Goal: Task Accomplishment & Management: Manage account settings

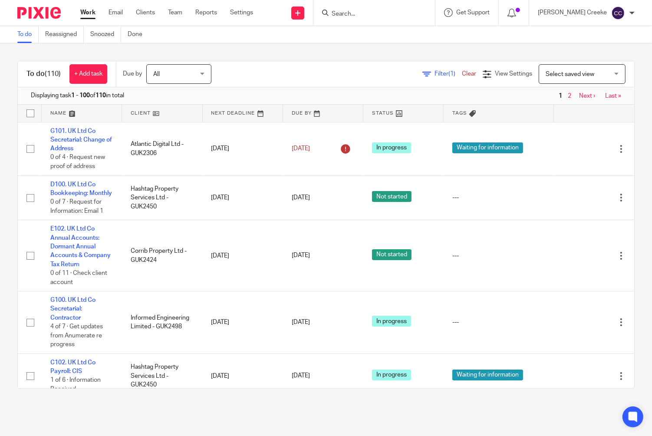
click at [373, 12] on input "Search" at bounding box center [370, 14] width 78 height 8
type input "mag"
click at [317, 16] on div "Send new email Create task Add client Request signature mag Henry Mag osha - GU…" at bounding box center [459, 13] width 386 height 26
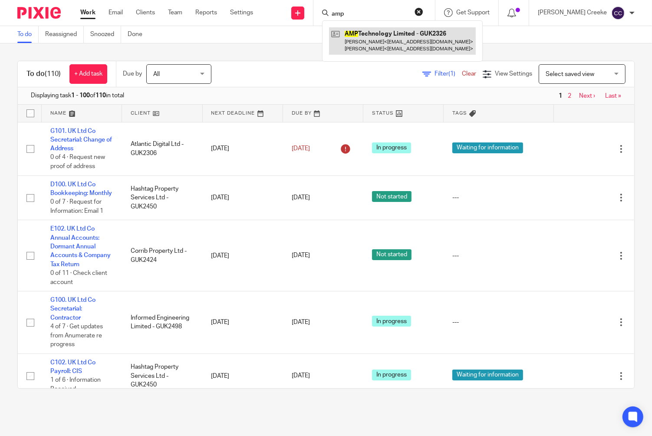
type input "amp"
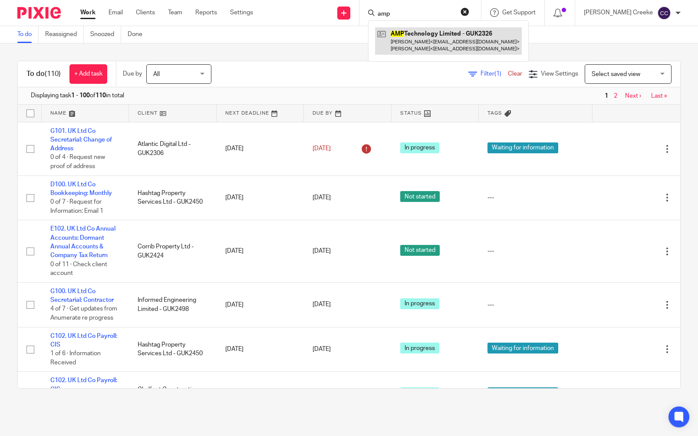
click at [461, 38] on link at bounding box center [448, 40] width 147 height 27
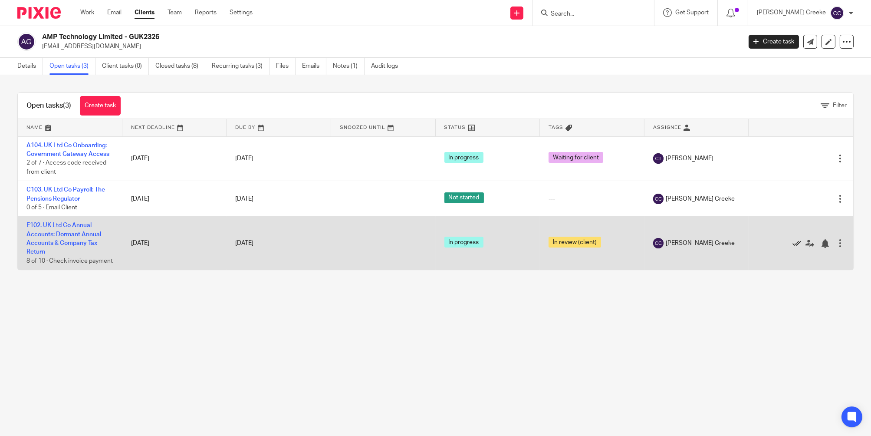
click at [651, 248] on icon at bounding box center [796, 243] width 9 height 9
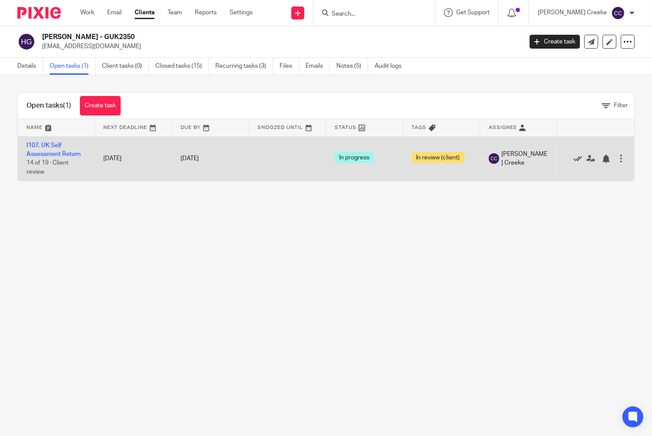
click at [573, 158] on icon at bounding box center [577, 158] width 9 height 9
click at [573, 159] on icon at bounding box center [577, 158] width 9 height 9
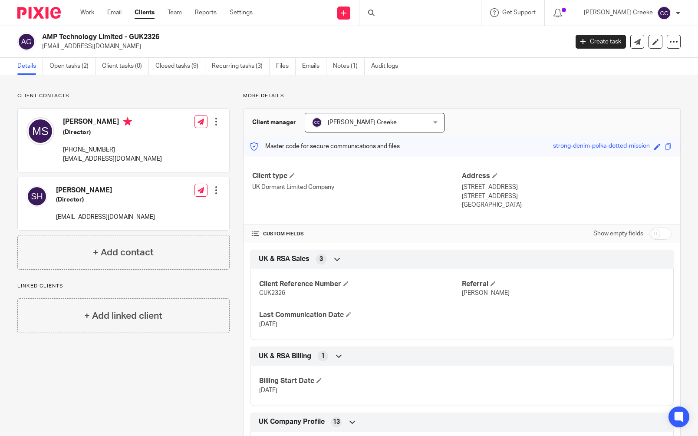
click at [425, 15] on div at bounding box center [419, 13] width 121 height 26
click at [411, 17] on div at bounding box center [419, 13] width 121 height 26
click at [140, 10] on link "Clients" at bounding box center [144, 12] width 20 height 9
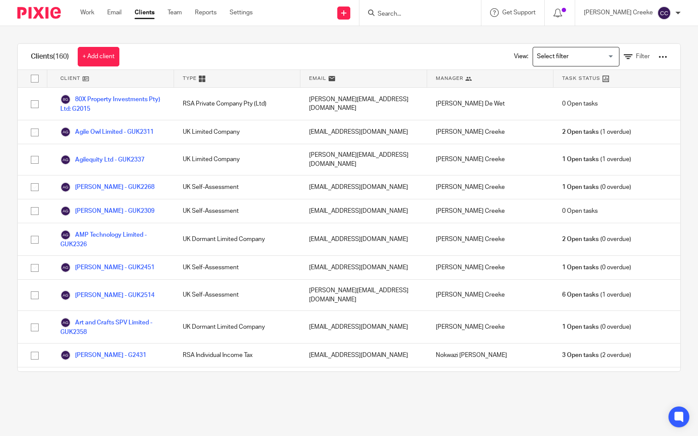
click at [404, 13] on input "Search" at bounding box center [416, 14] width 78 height 8
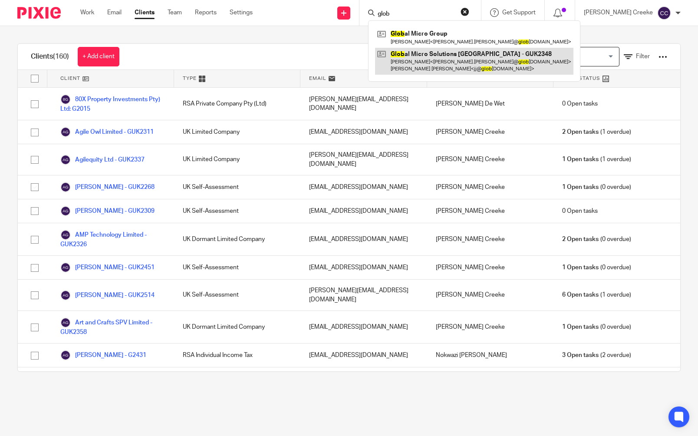
type input "glob"
click at [440, 59] on link at bounding box center [474, 61] width 198 height 27
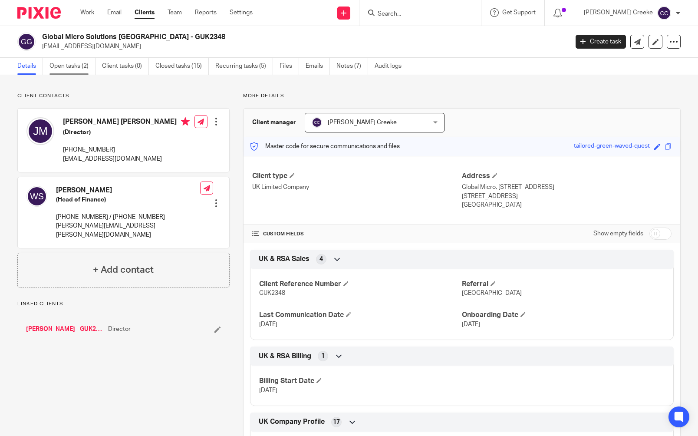
click at [76, 62] on link "Open tasks (2)" at bounding box center [72, 66] width 46 height 17
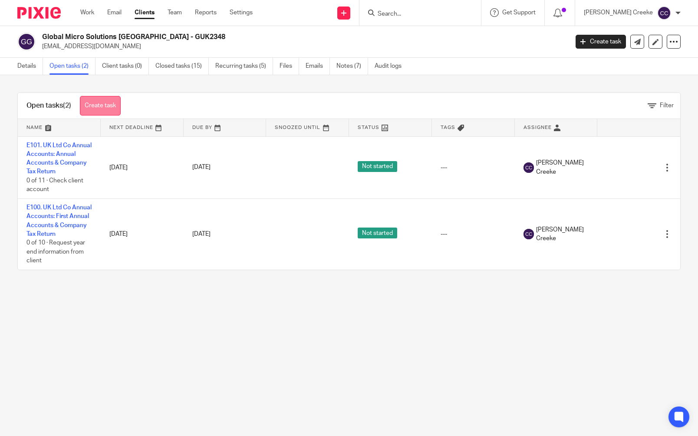
click at [100, 102] on link "Create task" at bounding box center [100, 106] width 41 height 20
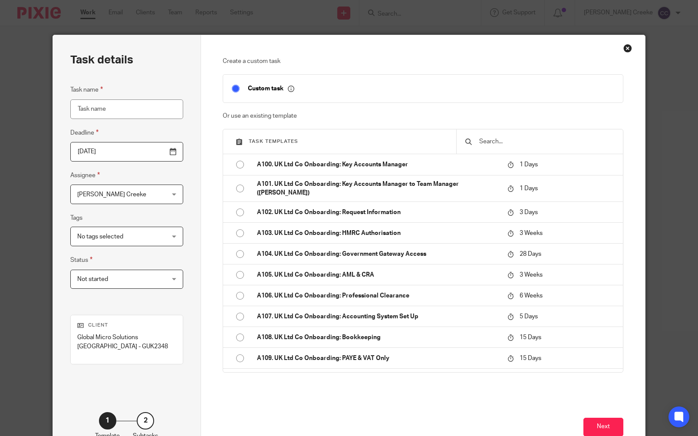
click at [488, 140] on input "text" at bounding box center [546, 142] width 136 height 10
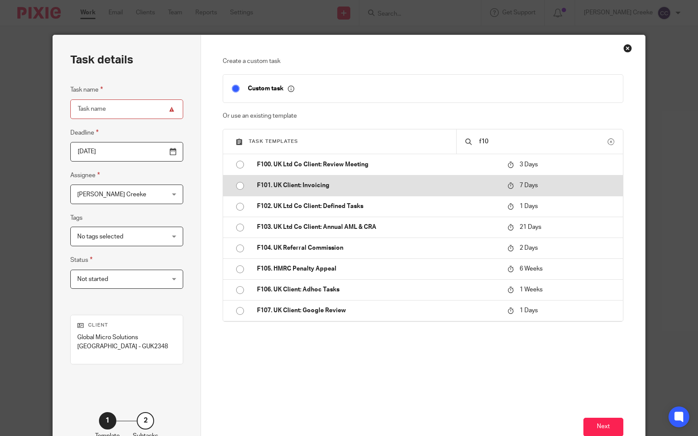
type input "f10"
drag, startPoint x: 318, startPoint y: 188, endPoint x: 306, endPoint y: 186, distance: 12.4
click at [318, 189] on p "F101. UK Client: Invoicing" at bounding box center [378, 185] width 242 height 9
type input "2025-10-20"
type input "F101. UK Client: Invoicing"
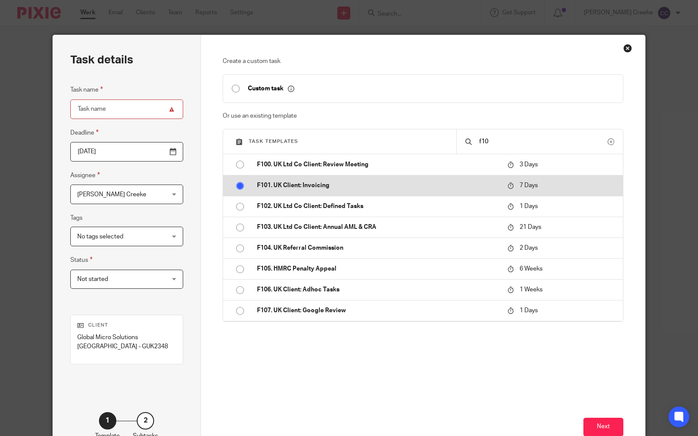
checkbox input "false"
radio input "true"
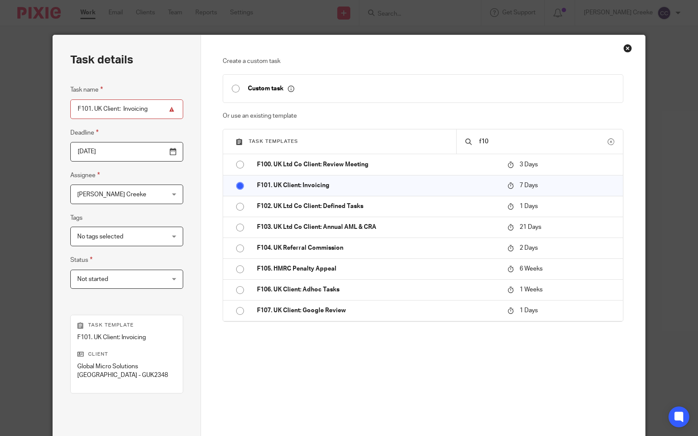
click at [171, 190] on div "Candice Creeke Candice Creeke" at bounding box center [126, 194] width 113 height 20
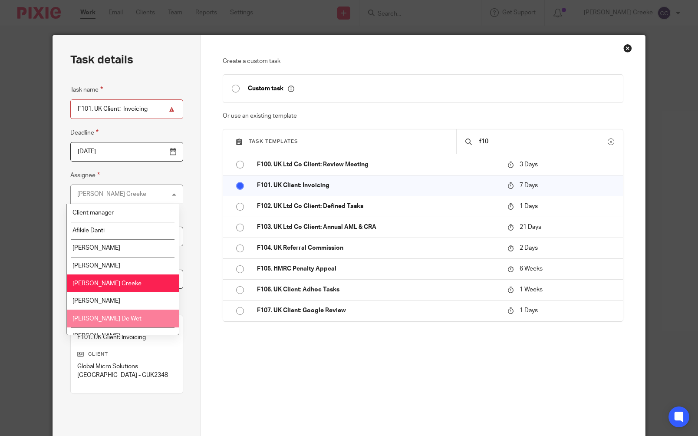
click at [95, 318] on span "[PERSON_NAME] De Wet" at bounding box center [106, 318] width 69 height 6
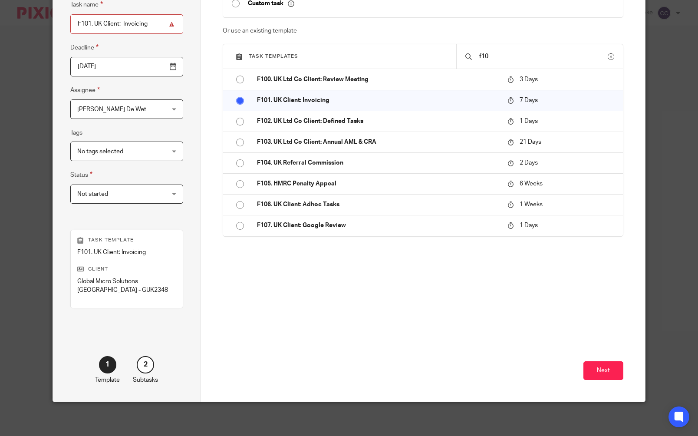
scroll to position [86, 0]
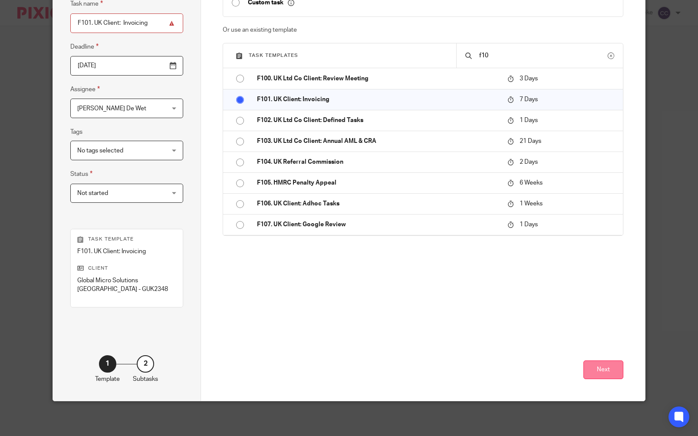
click at [597, 362] on button "Next" at bounding box center [603, 369] width 40 height 19
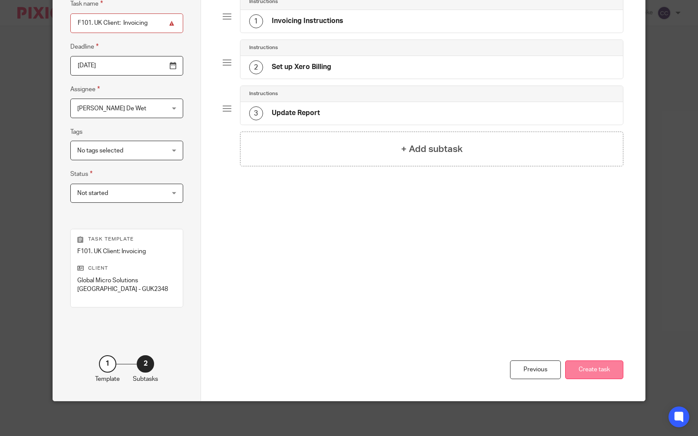
click at [598, 371] on button "Create task" at bounding box center [594, 369] width 58 height 19
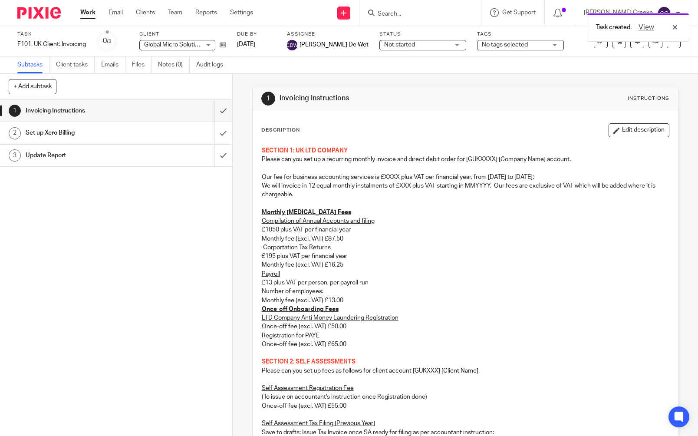
click at [615, 130] on button "Edit description" at bounding box center [638, 130] width 61 height 14
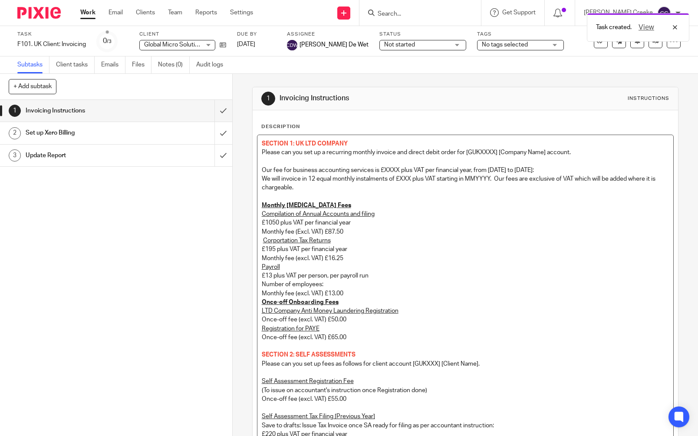
click at [262, 141] on span "SECTION 1: UK LTD COMPANY" at bounding box center [305, 144] width 86 height 6
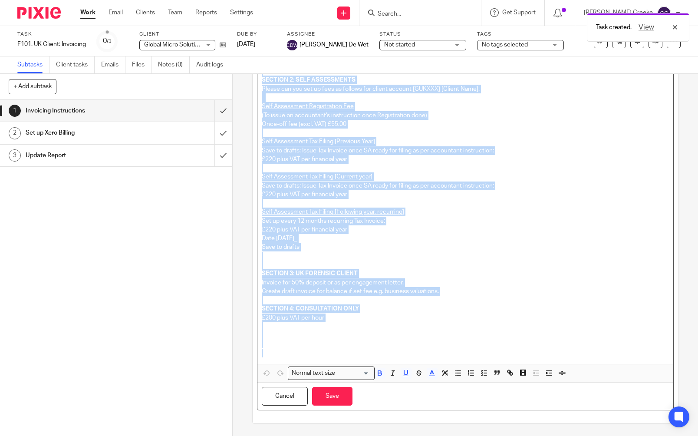
drag, startPoint x: 259, startPoint y: 142, endPoint x: 441, endPoint y: 467, distance: 371.8
click at [441, 435] on html "Work Email Clients Team Reports Settings Work Email Clients Team Reports Settin…" at bounding box center [349, 218] width 698 height 436
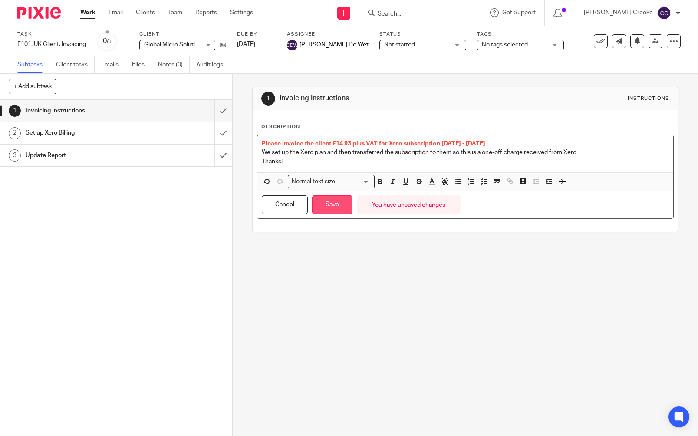
click at [323, 205] on button "Save" at bounding box center [332, 204] width 40 height 19
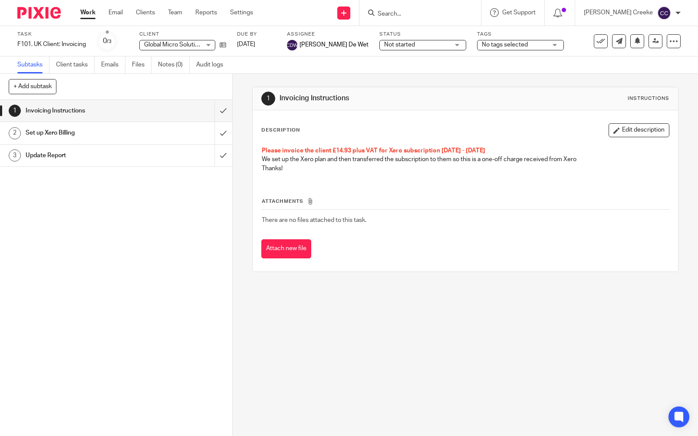
click at [435, 14] on input "Search" at bounding box center [416, 14] width 78 height 8
type input "inform"
click at [460, 36] on link at bounding box center [463, 37] width 176 height 20
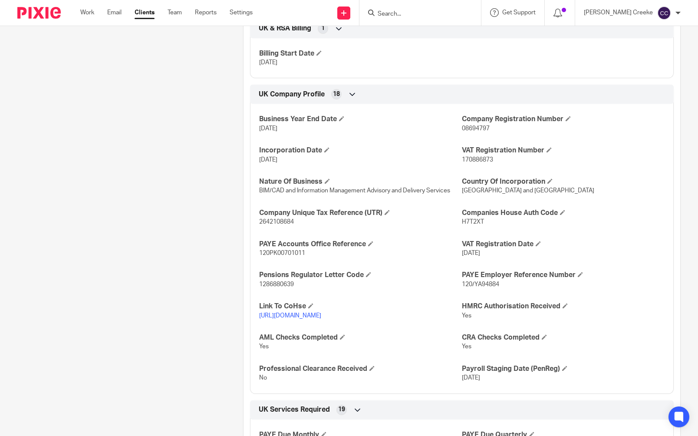
scroll to position [337, 0]
click at [473, 125] on span "08694797" at bounding box center [476, 128] width 28 height 6
click at [472, 125] on span "08694797" at bounding box center [476, 128] width 28 height 6
copy span "08694797"
click at [468, 218] on span "H7T2XT" at bounding box center [473, 221] width 22 height 6
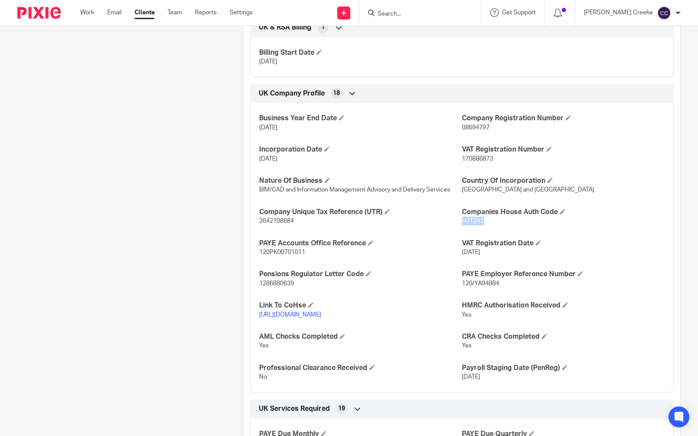
click at [467, 218] on span "H7T2XT" at bounding box center [473, 221] width 22 height 6
copy span "H7T2XT"
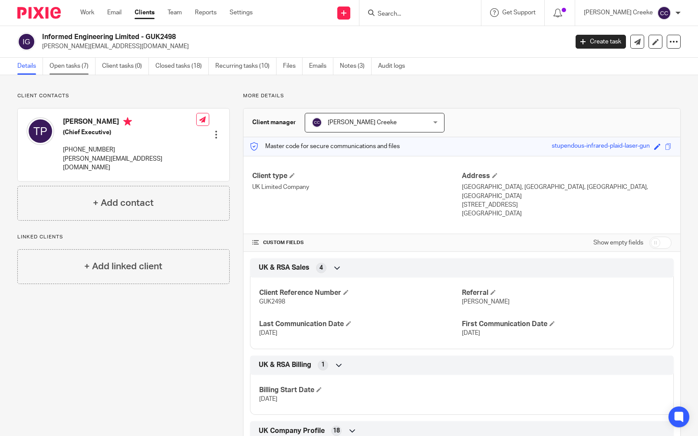
click at [58, 62] on link "Open tasks (7)" at bounding box center [72, 66] width 46 height 17
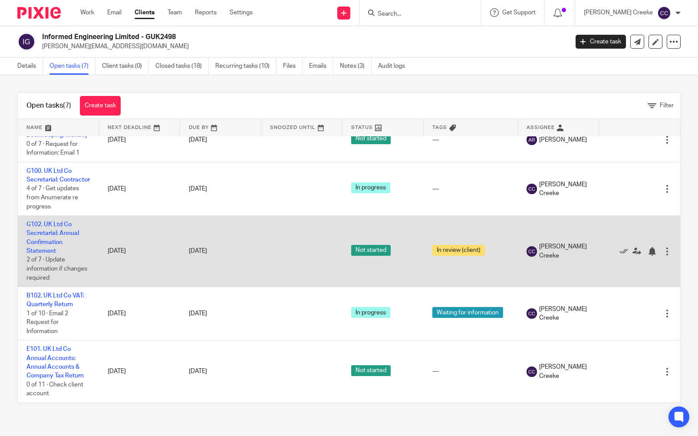
scroll to position [163, 0]
click at [619, 251] on icon at bounding box center [623, 251] width 9 height 9
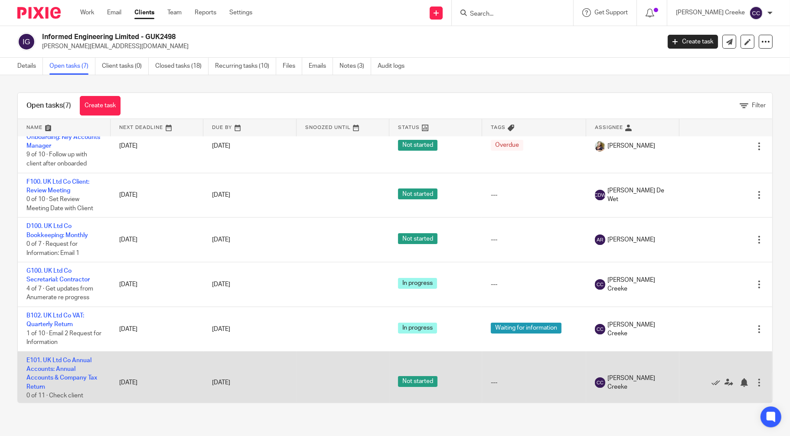
scroll to position [29, 0]
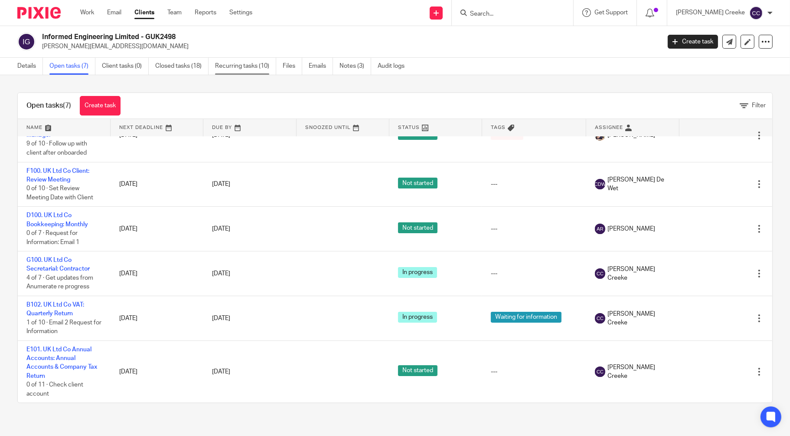
click at [255, 66] on link "Recurring tasks (10)" at bounding box center [245, 66] width 61 height 17
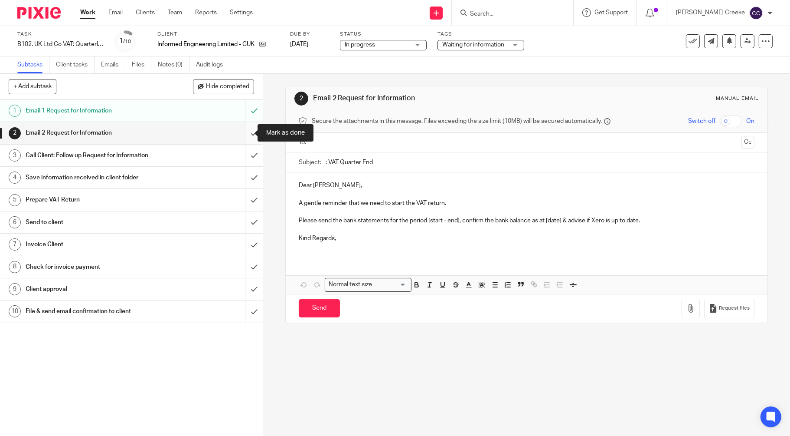
click at [246, 133] on input "submit" at bounding box center [131, 133] width 263 height 22
click at [245, 155] on input "submit" at bounding box center [131, 155] width 263 height 22
click at [243, 178] on input "submit" at bounding box center [131, 178] width 263 height 22
click at [476, 49] on div "Waiting for information" at bounding box center [481, 45] width 87 height 10
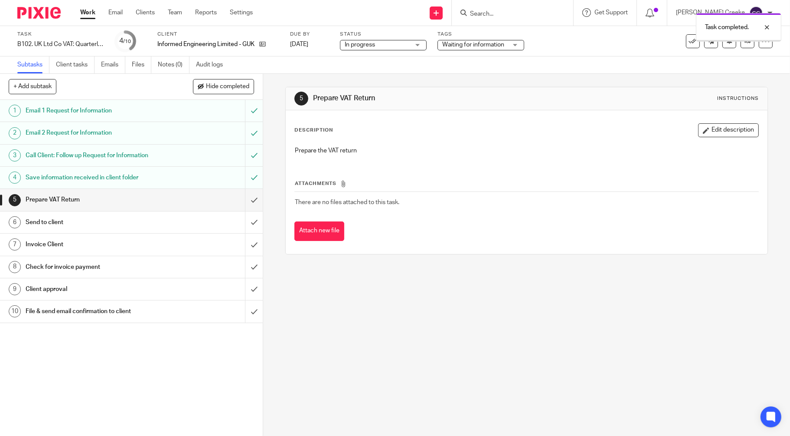
click at [485, 43] on span "Waiting for information" at bounding box center [474, 45] width 62 height 6
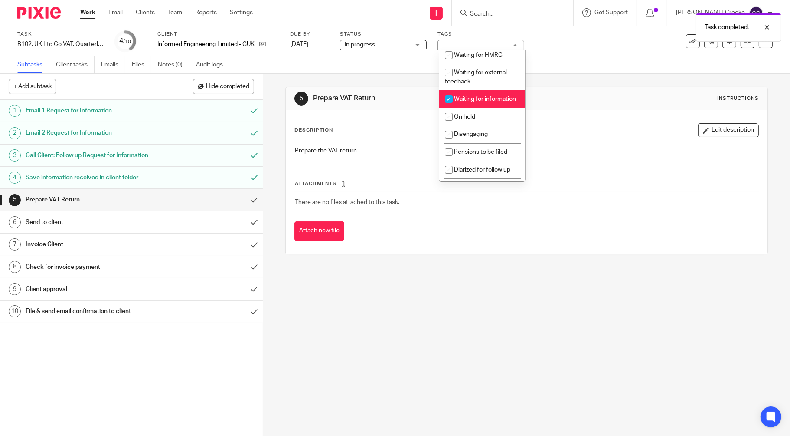
click at [469, 100] on span "Waiting for information" at bounding box center [485, 99] width 62 height 6
checkbox input "false"
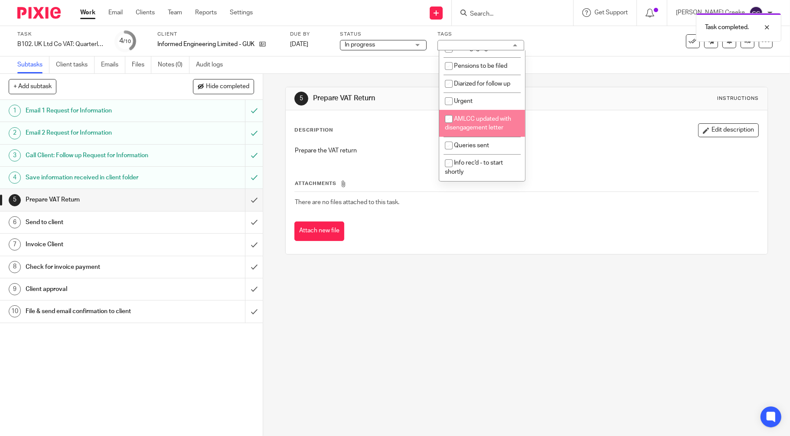
scroll to position [224, 0]
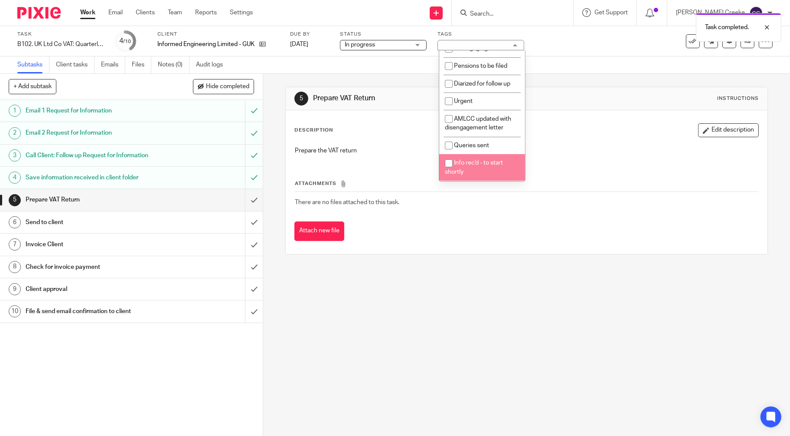
click at [470, 166] on li "Info rec'd - to start shortly" at bounding box center [483, 167] width 86 height 26
checkbox input "true"
drag, startPoint x: 446, startPoint y: 279, endPoint x: 446, endPoint y: 284, distance: 4.8
click at [447, 281] on div "5 Prepare VAT Return Instructions Description Edit description Prepare the VAT …" at bounding box center [526, 255] width 527 height 362
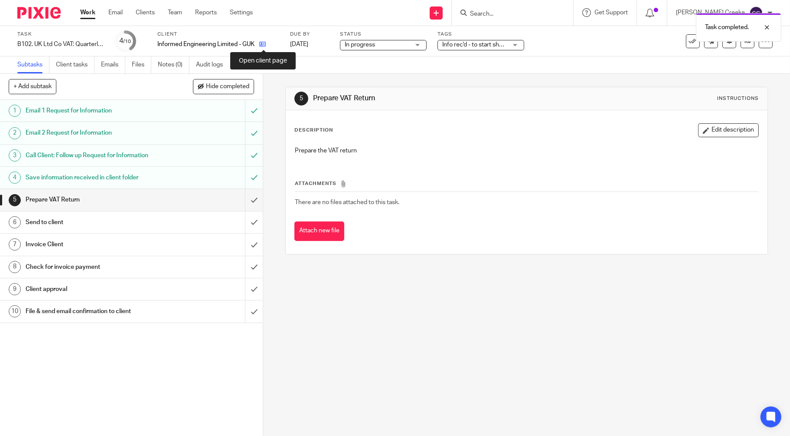
click at [262, 43] on icon at bounding box center [262, 44] width 7 height 7
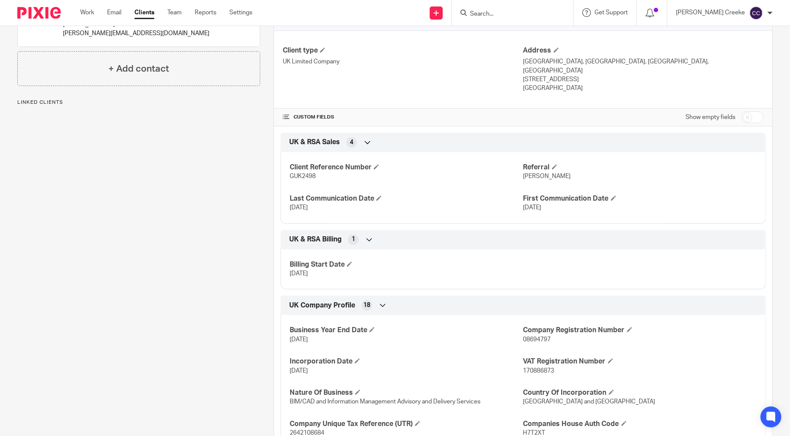
scroll to position [241, 0]
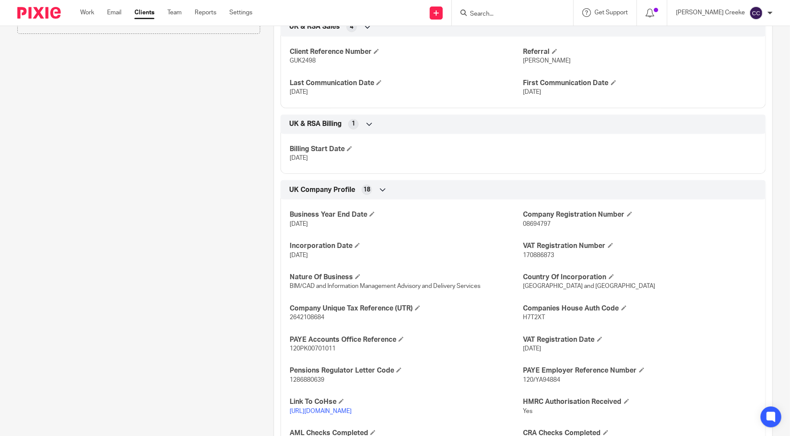
click at [352, 408] on link "[URL][DOMAIN_NAME]" at bounding box center [321, 411] width 62 height 6
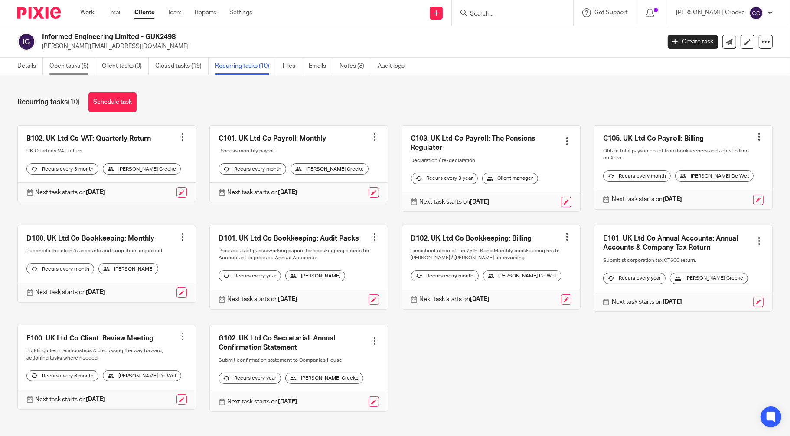
click at [63, 64] on link "Open tasks (6)" at bounding box center [72, 66] width 46 height 17
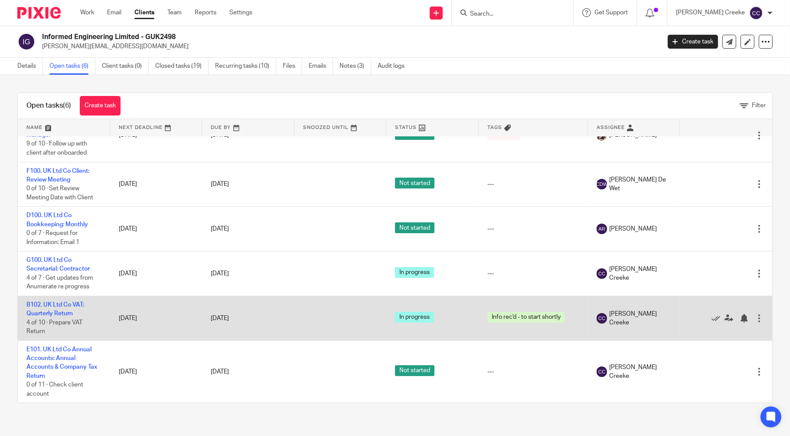
scroll to position [29, 0]
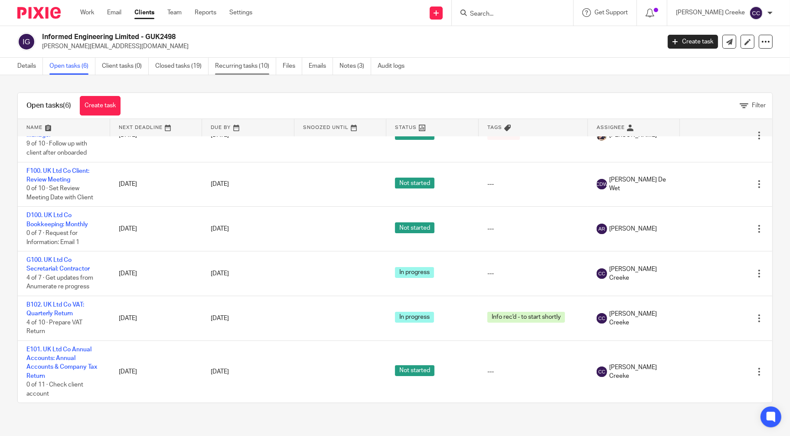
click at [246, 64] on link "Recurring tasks (10)" at bounding box center [245, 66] width 61 height 17
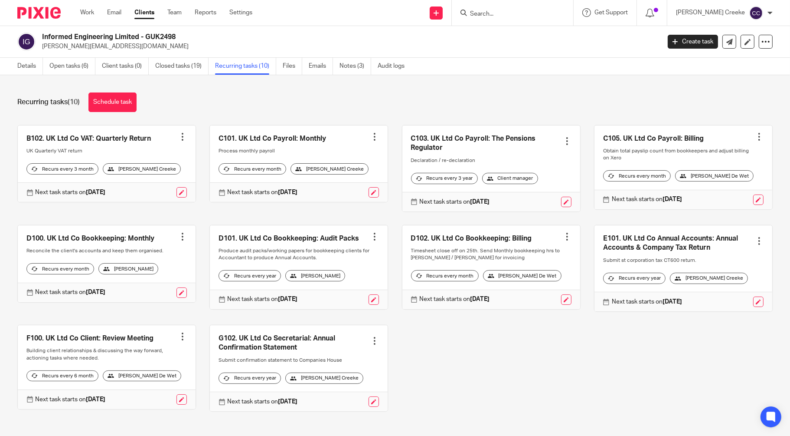
click at [527, 17] on input "Search" at bounding box center [508, 14] width 78 height 8
type input "vanil"
click at [537, 38] on link at bounding box center [541, 37] width 147 height 20
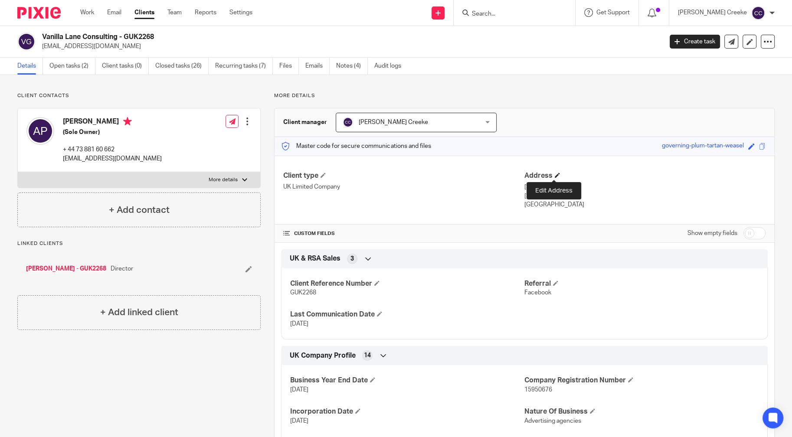
click at [555, 173] on span at bounding box center [557, 175] width 5 height 5
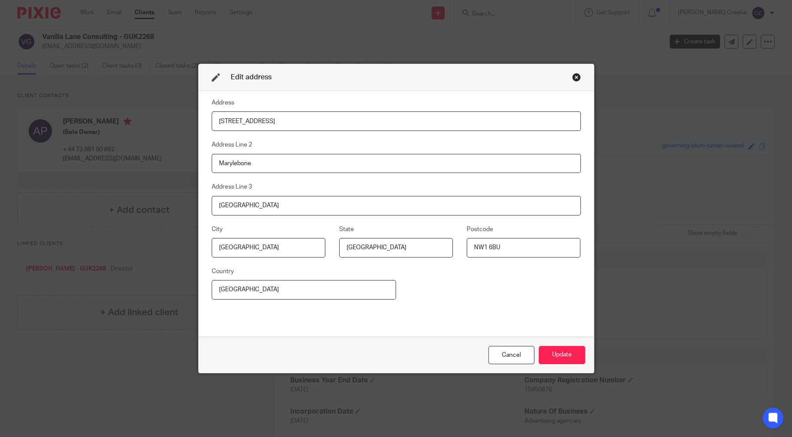
click at [214, 123] on input "Unit 10, 189 Gloucester Place" at bounding box center [396, 122] width 369 height 20
type input "Flat 10, 189 Gloucester Place"
click at [546, 360] on button "Update" at bounding box center [562, 355] width 46 height 19
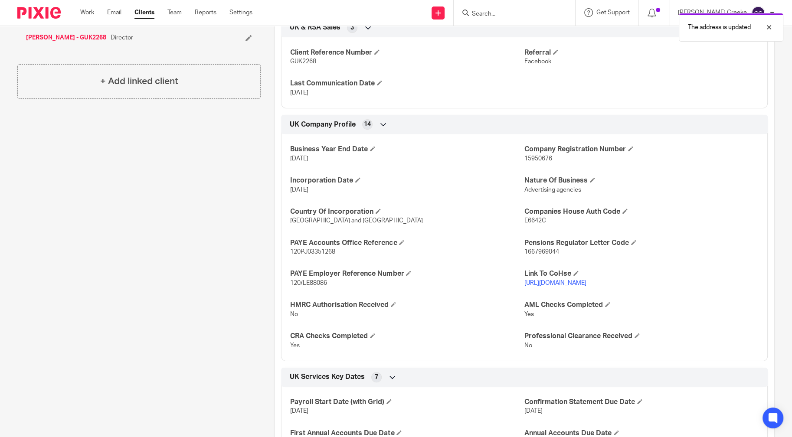
scroll to position [289, 0]
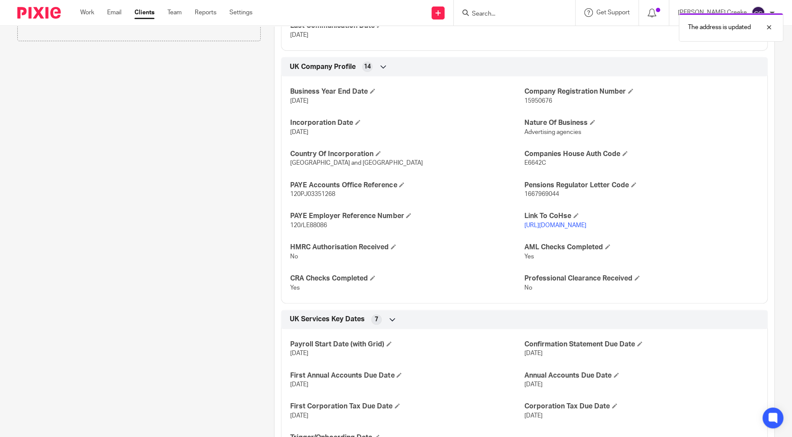
click at [587, 225] on link "https://find-and-update.company-information.service.gov.uk/company/15950676" at bounding box center [556, 226] width 62 height 6
drag, startPoint x: 446, startPoint y: 160, endPoint x: 479, endPoint y: 153, distance: 33.7
click at [447, 160] on p "[GEOGRAPHIC_DATA] and [GEOGRAPHIC_DATA]" at bounding box center [407, 163] width 234 height 9
drag, startPoint x: 419, startPoint y: 145, endPoint x: 495, endPoint y: 134, distance: 77.3
click at [431, 143] on div "Business Year End Date 30 Sep 2025 Company Registration Number 15950676 Incorpo…" at bounding box center [524, 187] width 487 height 234
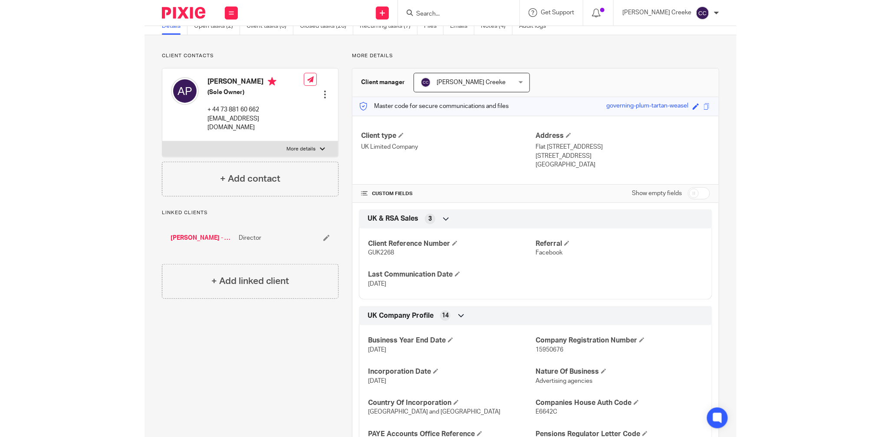
scroll to position [0, 0]
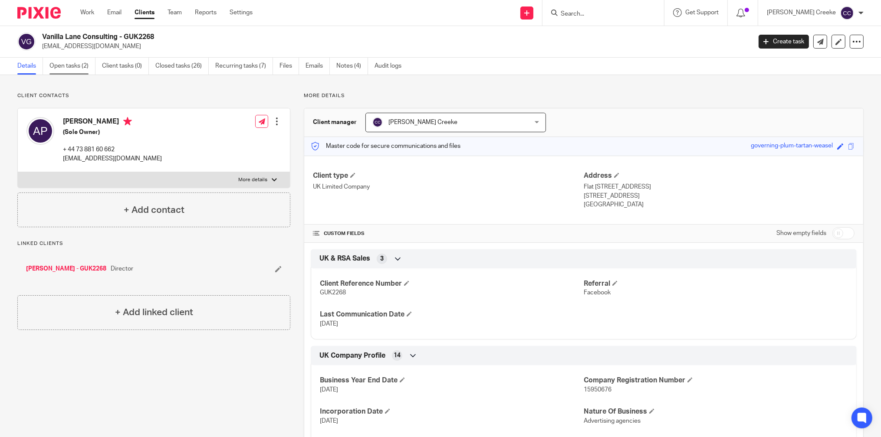
click at [62, 65] on link "Open tasks (2)" at bounding box center [72, 66] width 46 height 17
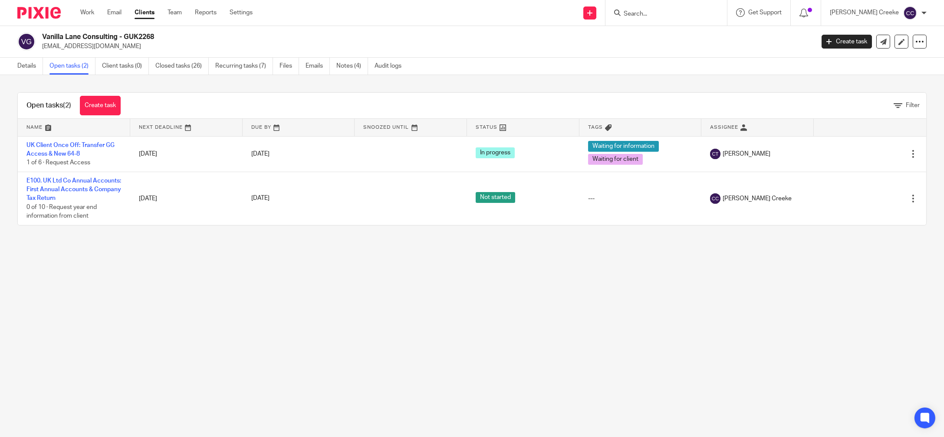
click at [671, 12] on input "Search" at bounding box center [662, 14] width 78 height 8
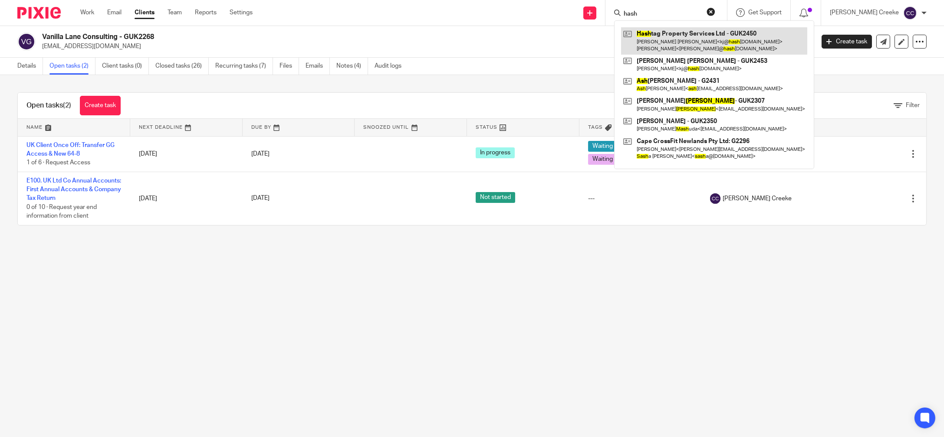
type input "hash"
click at [686, 46] on link at bounding box center [714, 40] width 186 height 27
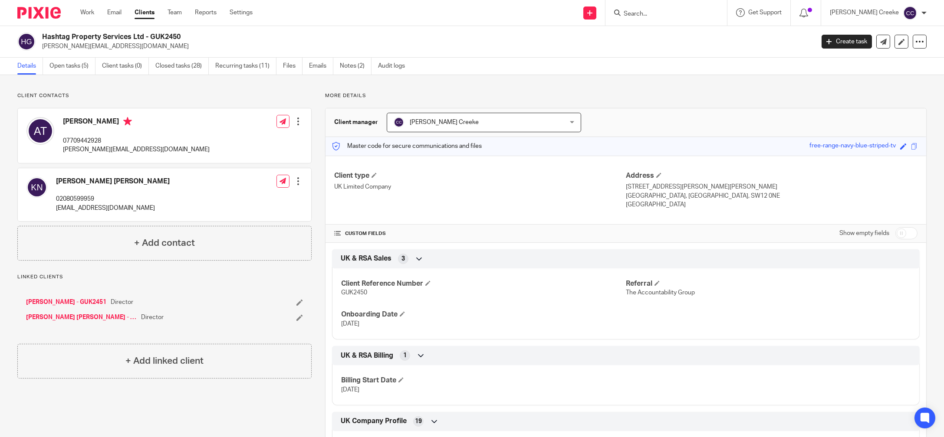
click at [61, 69] on link "Open tasks (5)" at bounding box center [72, 66] width 46 height 17
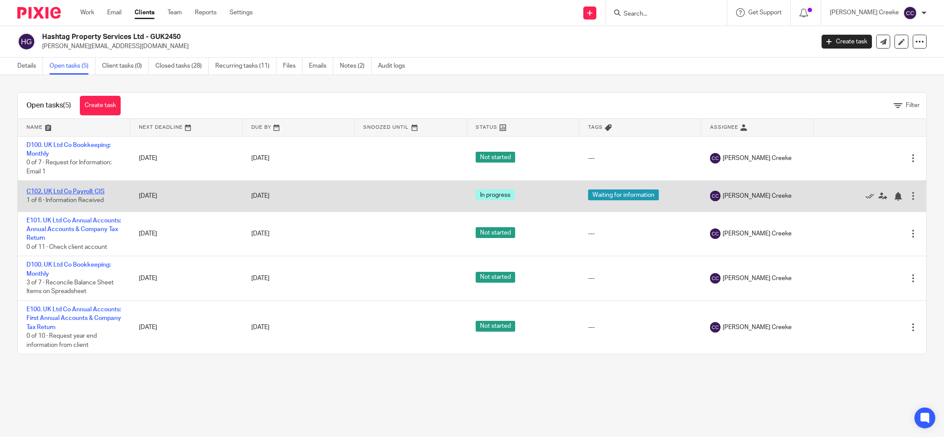
click at [65, 190] on link "C102. UK Ltd Co Payroll: CIS" at bounding box center [65, 192] width 78 height 6
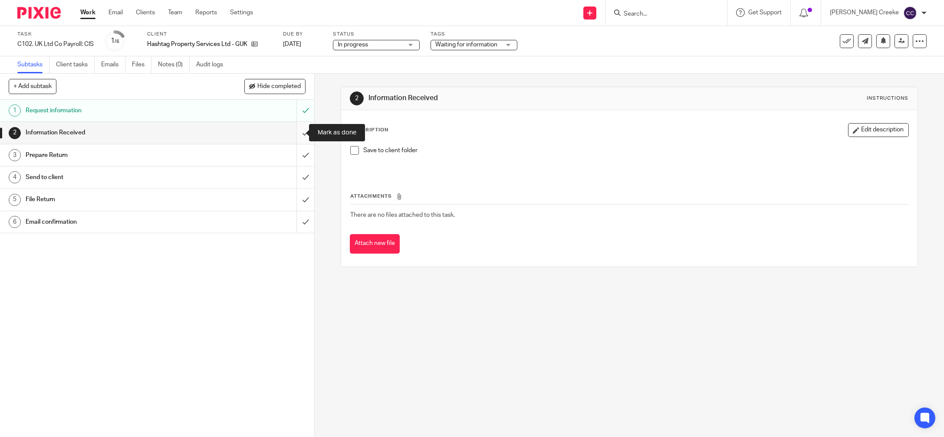
click at [297, 133] on input "submit" at bounding box center [157, 133] width 314 height 22
click at [296, 154] on input "submit" at bounding box center [157, 155] width 314 height 22
click at [301, 177] on input "submit" at bounding box center [157, 178] width 314 height 22
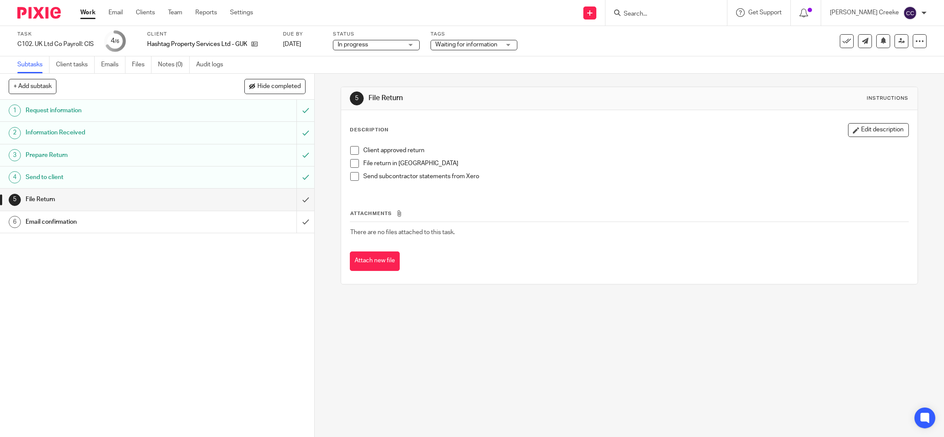
click at [457, 46] on span "Waiting for information" at bounding box center [466, 45] width 62 height 6
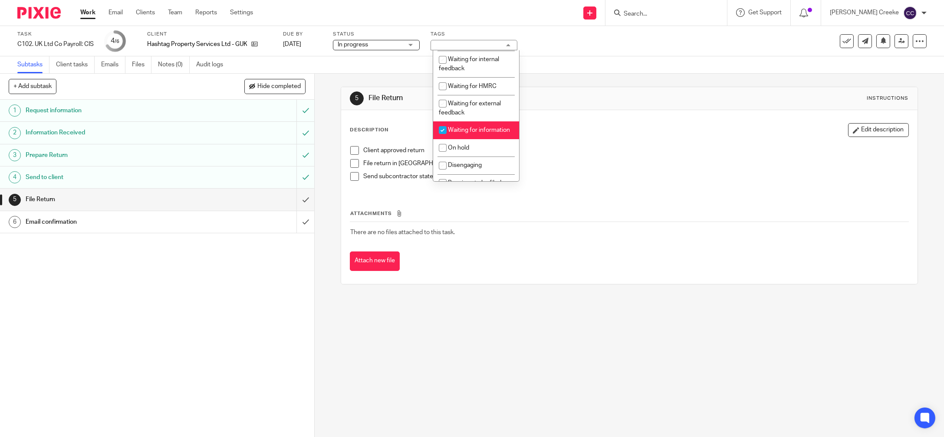
click at [459, 135] on li "Waiting for information" at bounding box center [476, 130] width 86 height 18
checkbox input "false"
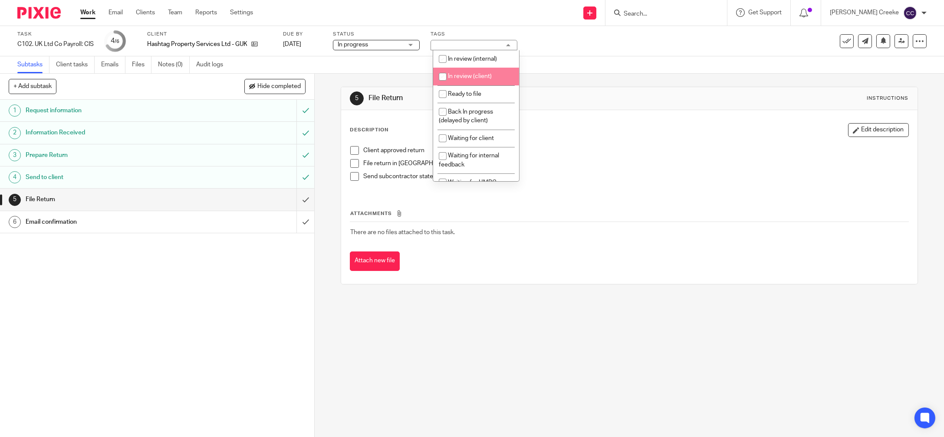
click at [475, 80] on li "In review (client)" at bounding box center [476, 77] width 86 height 18
checkbox input "true"
drag, startPoint x: 586, startPoint y: 232, endPoint x: 583, endPoint y: 228, distance: 4.9
click at [584, 229] on td "There are no files attached to this task." at bounding box center [629, 232] width 558 height 21
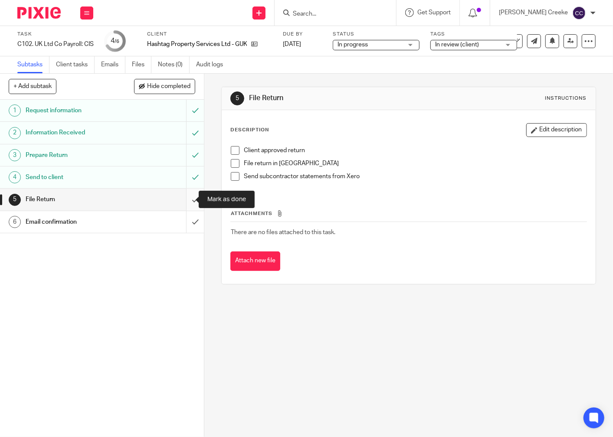
click at [188, 199] on input "submit" at bounding box center [102, 200] width 204 height 22
click at [189, 224] on input "submit" at bounding box center [102, 222] width 204 height 22
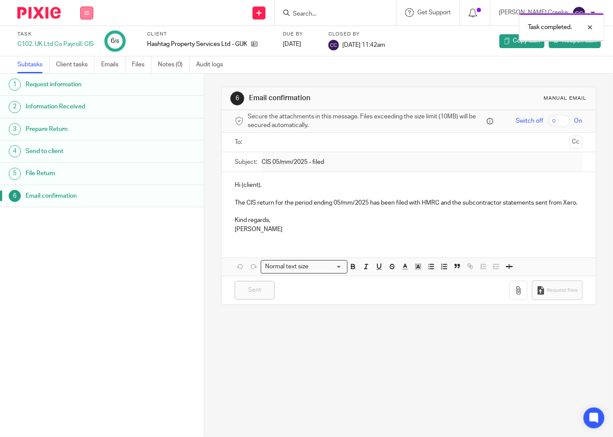
click at [87, 11] on icon at bounding box center [86, 12] width 5 height 5
click at [83, 49] on li "Email" at bounding box center [86, 53] width 23 height 13
click at [83, 41] on link "Work" at bounding box center [82, 40] width 15 height 6
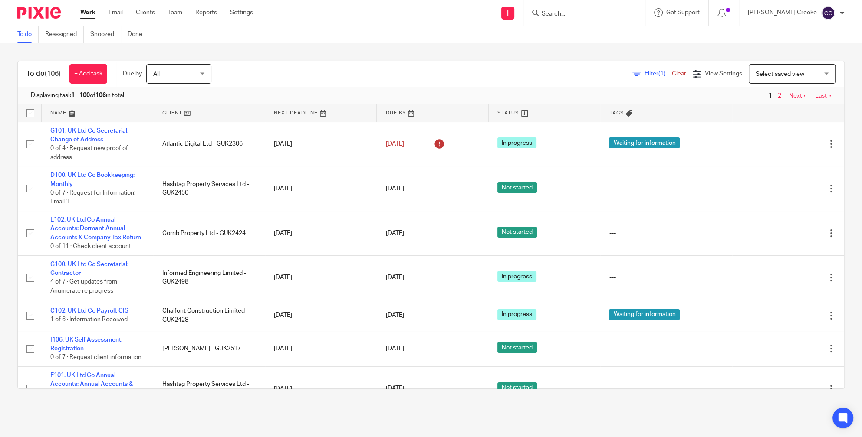
click at [774, 72] on span "Select saved view" at bounding box center [779, 74] width 49 height 6
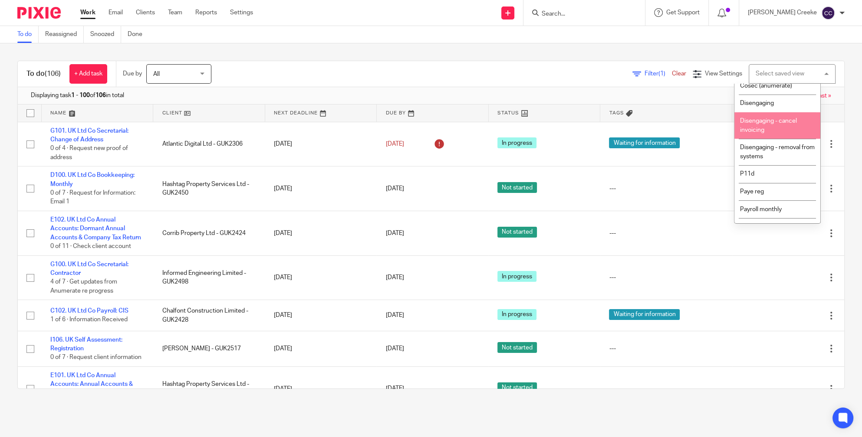
scroll to position [96, 0]
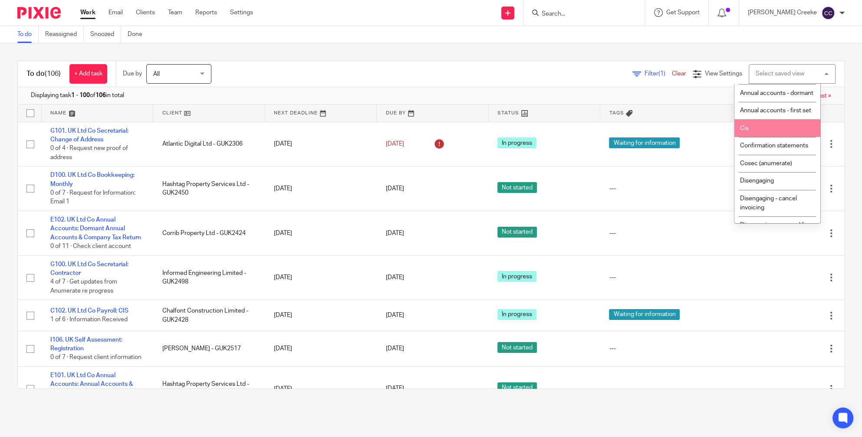
click at [760, 137] on li "Cis" at bounding box center [777, 128] width 86 height 18
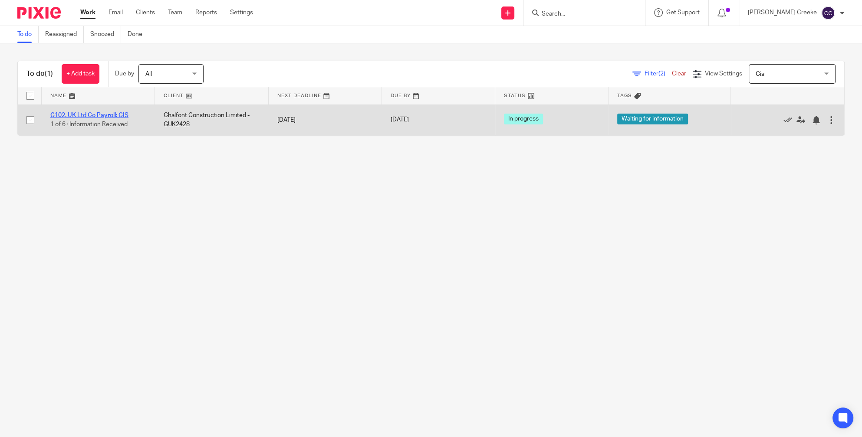
click at [63, 113] on link "C102. UK Ltd Co Payroll: CIS" at bounding box center [89, 115] width 78 height 6
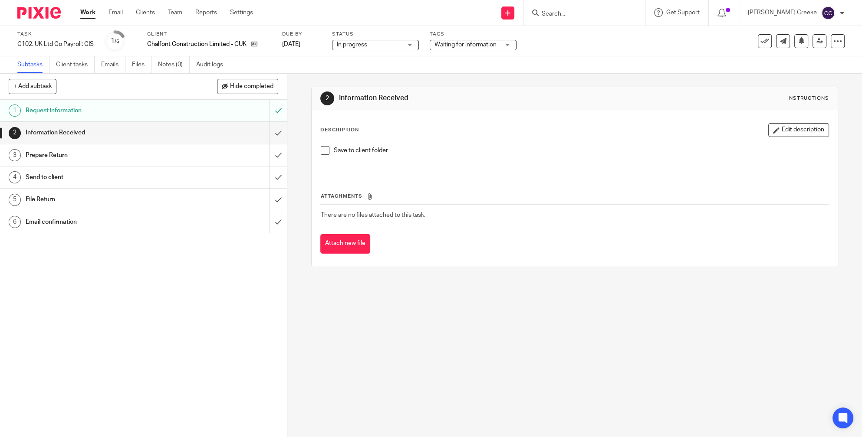
click at [442, 47] on span "Waiting for information" at bounding box center [465, 45] width 62 height 6
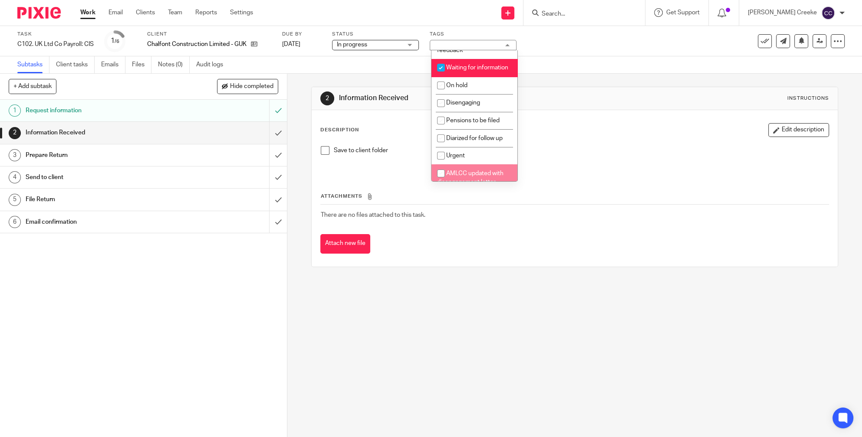
scroll to position [223, 0]
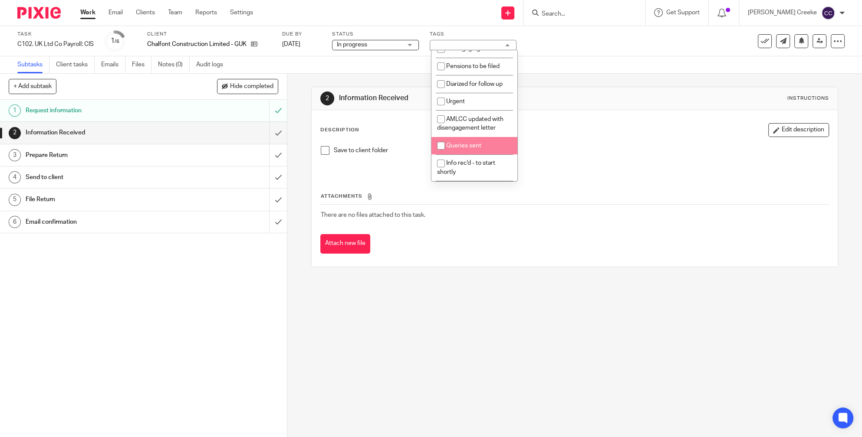
click at [469, 151] on li "Queries sent" at bounding box center [474, 146] width 86 height 18
checkbox input "true"
drag, startPoint x: 498, startPoint y: 274, endPoint x: 487, endPoint y: 263, distance: 15.6
click at [498, 273] on div "2 Information Received Instructions Description Edit description Save to client…" at bounding box center [574, 177] width 527 height 207
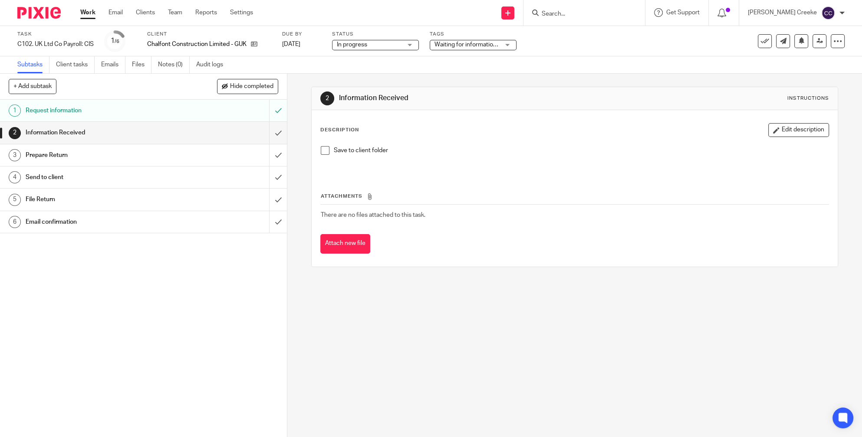
click at [92, 13] on link "Work" at bounding box center [87, 12] width 15 height 9
